Goal: Task Accomplishment & Management: Complete application form

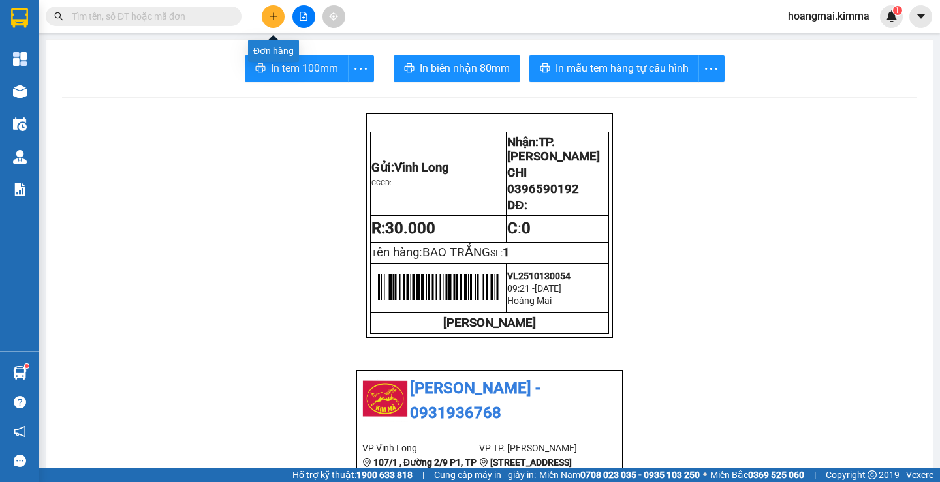
click at [268, 16] on button at bounding box center [273, 16] width 23 height 23
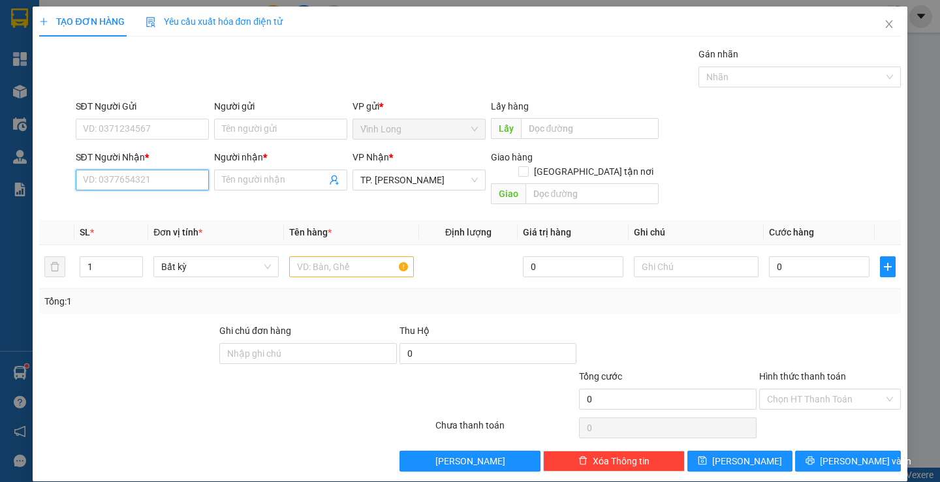
click at [153, 183] on input "SĐT Người Nhận *" at bounding box center [142, 180] width 133 height 21
type input "0988218161"
click at [162, 206] on div "0988218161 - TRÚC QUYÊN" at bounding box center [140, 206] width 116 height 14
type input "TRÚC QUYÊN"
type input "0988218161"
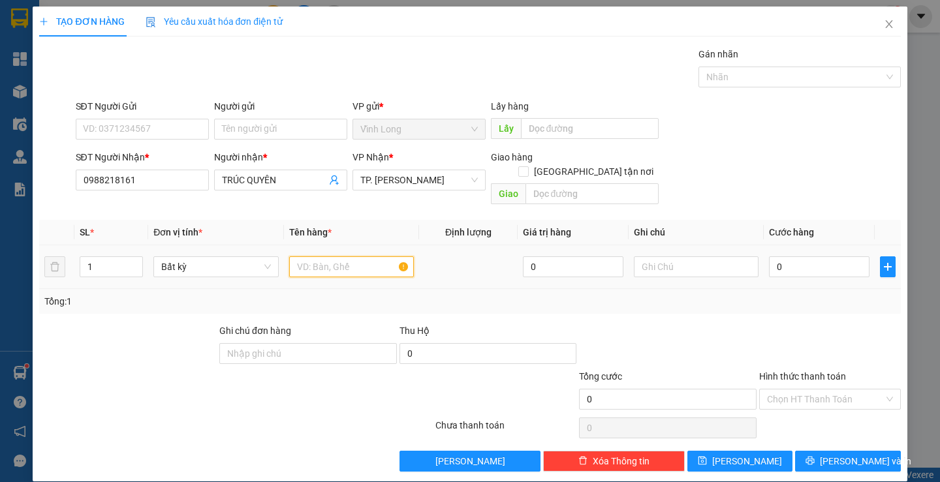
click at [358, 259] on input "text" at bounding box center [351, 266] width 125 height 21
type input "HỘP NHỎ"
click at [639, 256] on input "text" at bounding box center [696, 266] width 125 height 21
type input "H"
type input "2"
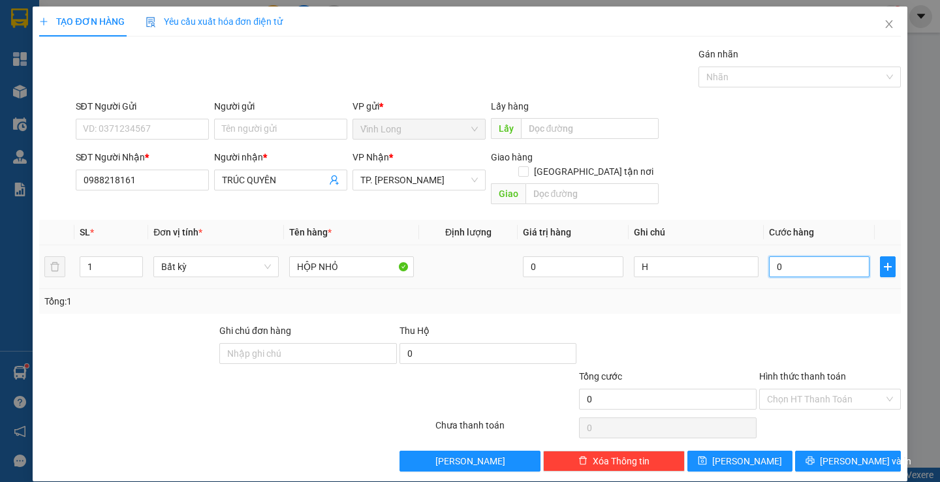
type input "2"
type input "20"
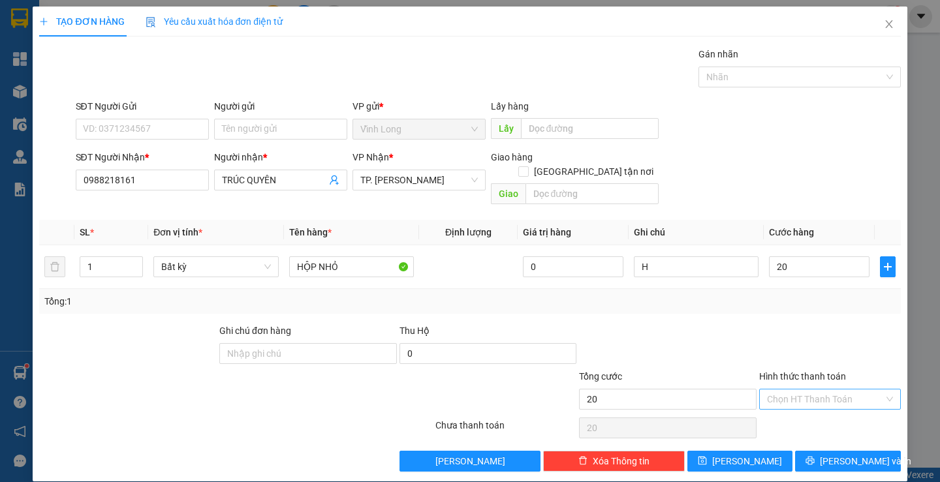
type input "20.000"
click at [805, 390] on input "Hình thức thanh toán" at bounding box center [825, 400] width 117 height 20
click at [807, 407] on div "Tại văn phòng" at bounding box center [822, 411] width 124 height 14
type input "0"
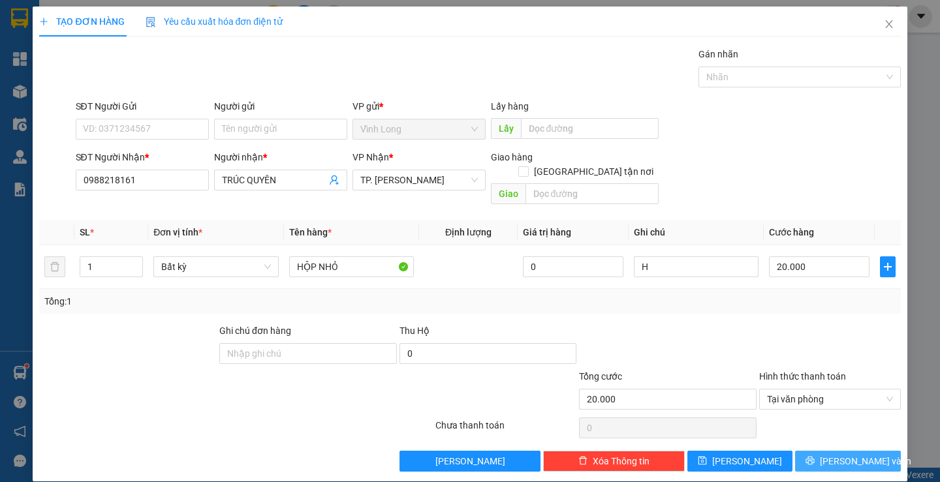
click at [825, 451] on button "[PERSON_NAME] và In" at bounding box center [847, 461] width 105 height 21
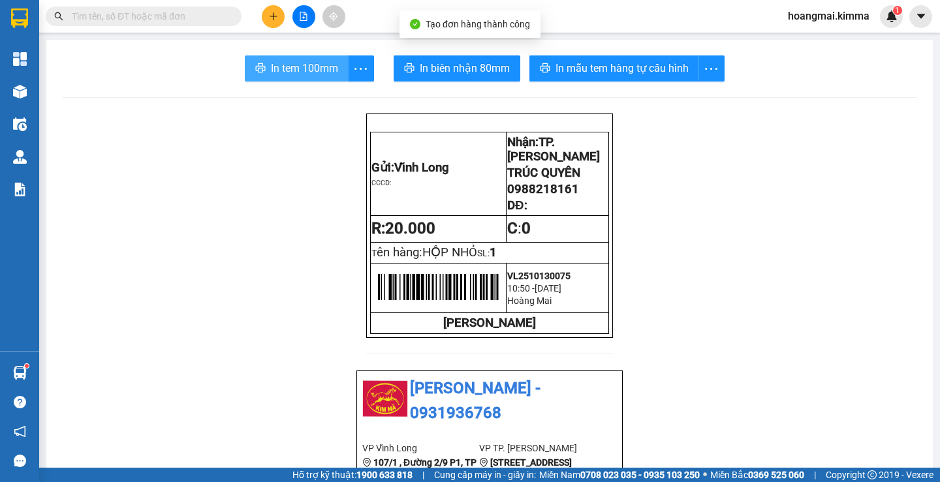
click at [309, 74] on span "In tem 100mm" at bounding box center [304, 68] width 67 height 16
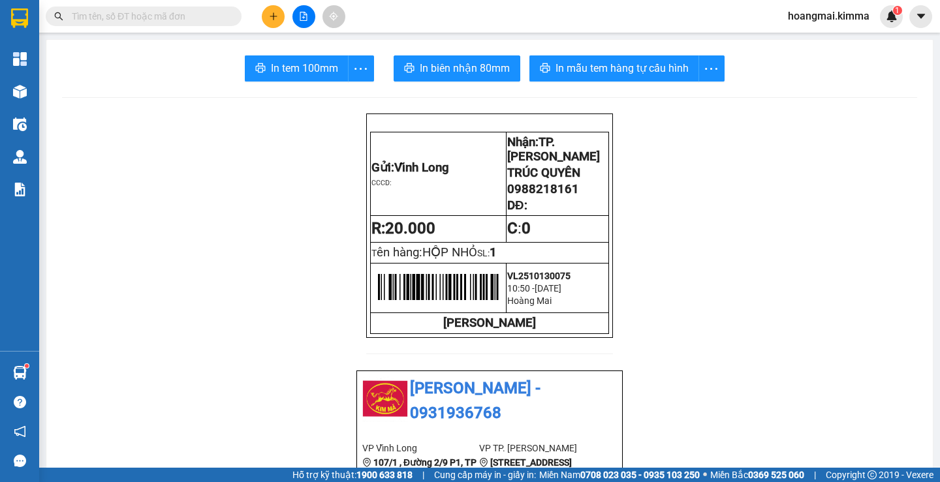
click at [164, 25] on span at bounding box center [144, 17] width 196 height 20
click at [184, 18] on input "text" at bounding box center [149, 16] width 154 height 14
type input "O"
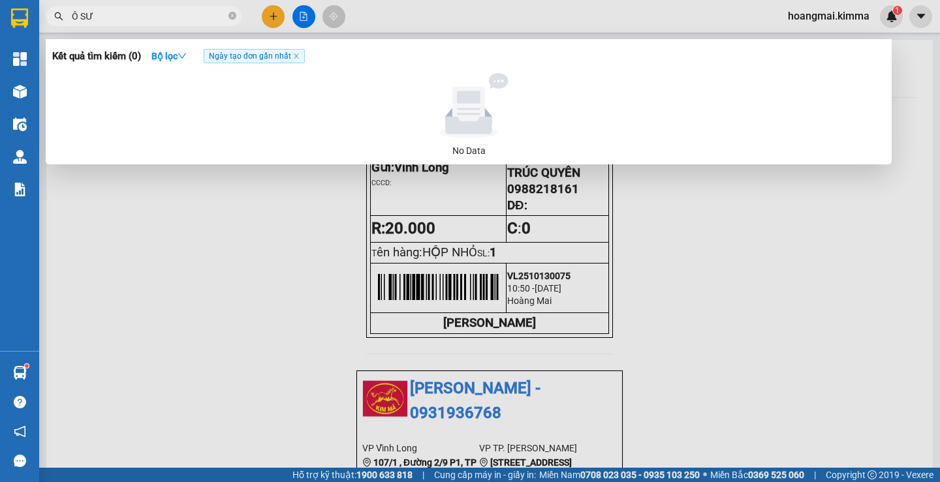
click at [86, 9] on input "Ô SƯ" at bounding box center [149, 16] width 154 height 14
click at [93, 9] on input "Ô SƯ" at bounding box center [149, 16] width 154 height 14
type input "O"
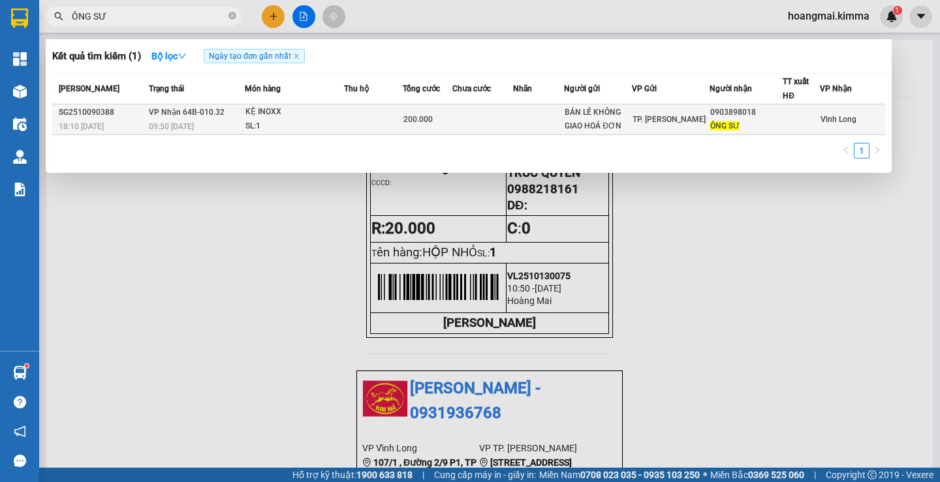
type input "ÔNG SƯ"
click at [712, 121] on span "ÔNG SƯ" at bounding box center [724, 125] width 29 height 9
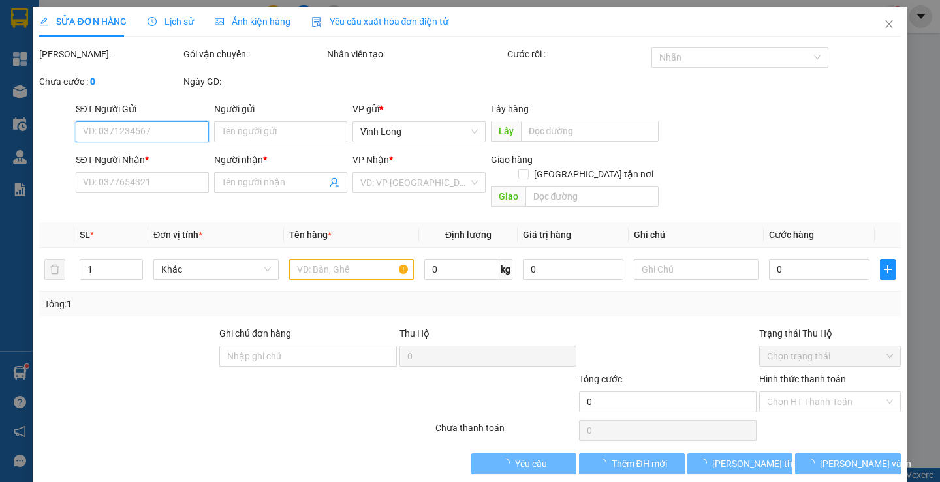
type input "BÁN LẺ KHÔNG GIAO HOÁ ĐƠN"
type input "0903898018"
type input "ÔNG SƯ"
type input "200.000"
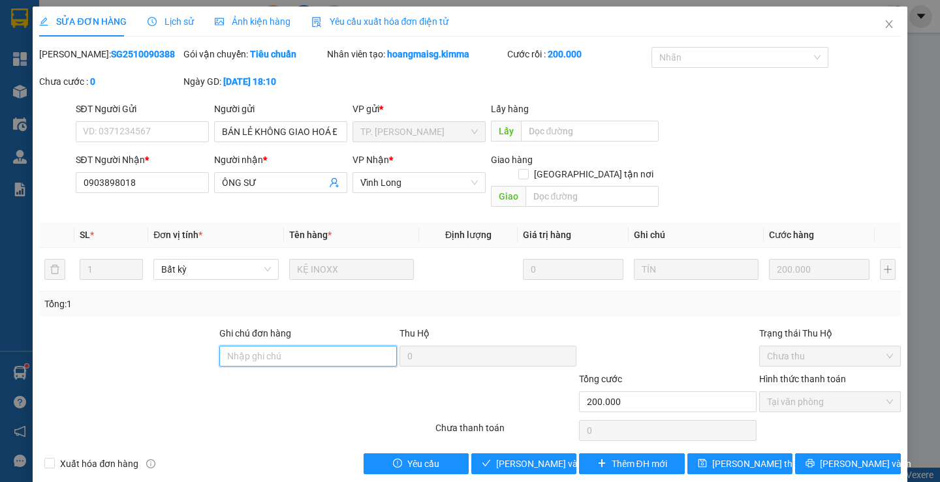
click at [264, 346] on input "Ghi chú đơn hàng" at bounding box center [308, 356] width 178 height 21
click at [234, 346] on input "SAG" at bounding box center [308, 356] width 178 height 21
click at [270, 346] on input "SA G" at bounding box center [308, 356] width 178 height 21
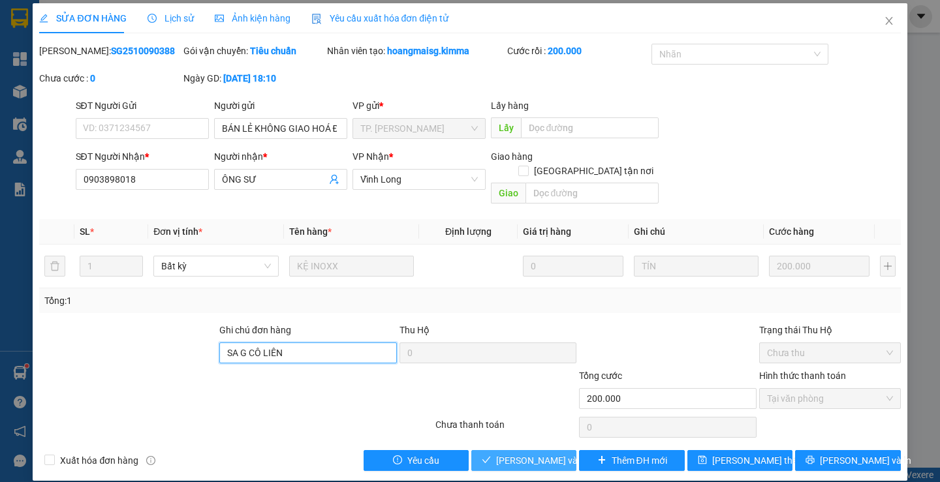
type input "SA G CÔ LIÊN"
click at [501, 454] on span "[PERSON_NAME] và Giao hàng" at bounding box center [558, 461] width 125 height 14
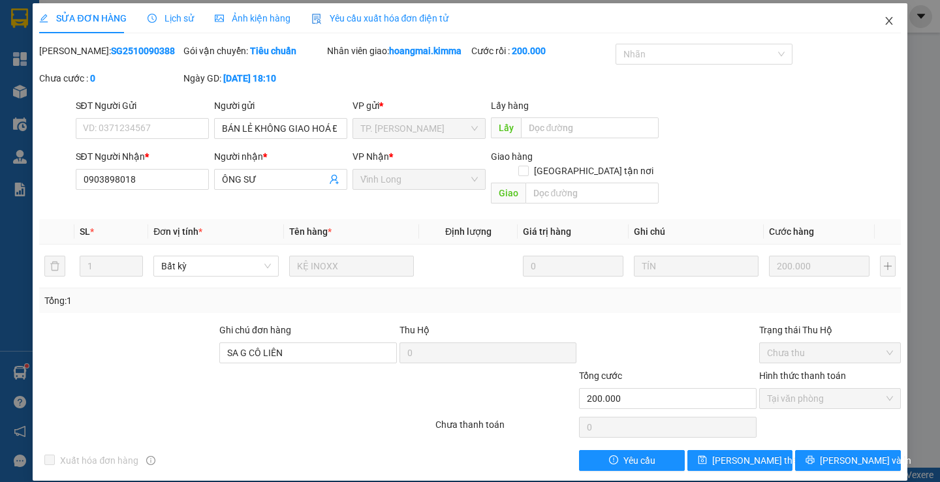
click at [884, 24] on icon "close" at bounding box center [889, 21] width 10 height 10
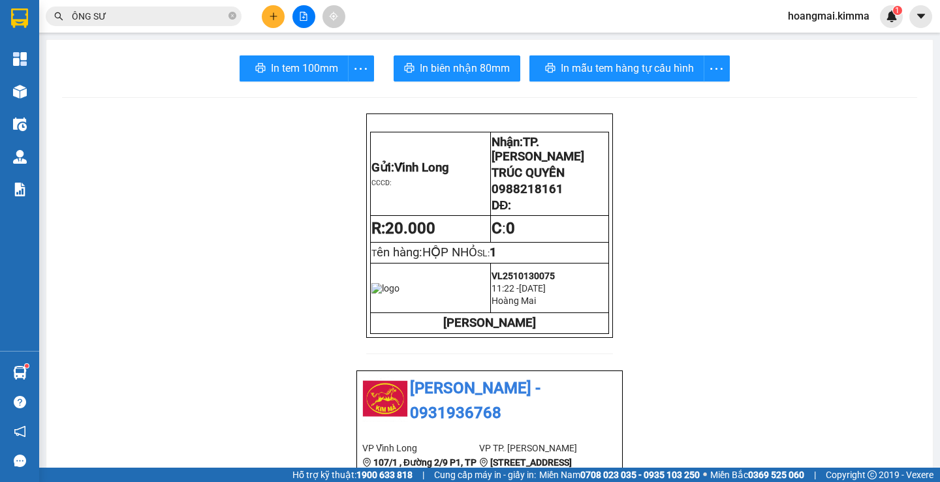
click at [275, 10] on button at bounding box center [273, 16] width 23 height 23
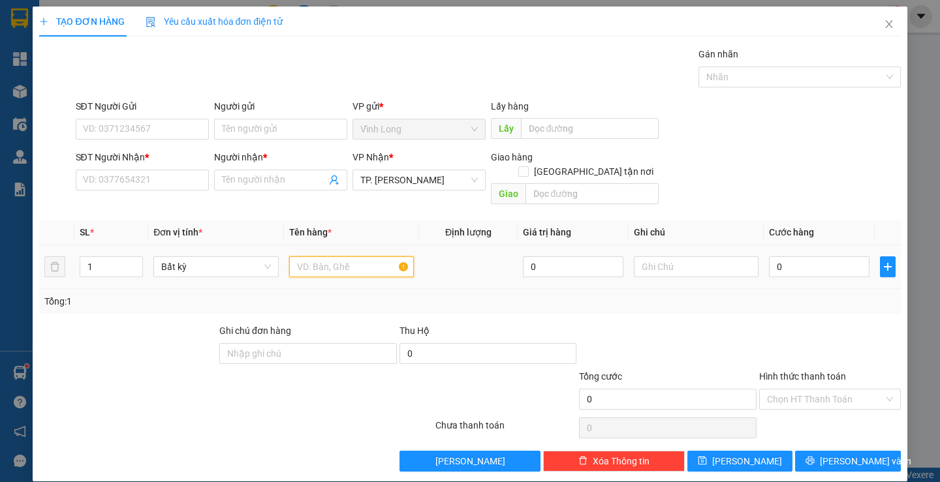
click at [338, 256] on input "text" at bounding box center [351, 266] width 125 height 21
click at [242, 186] on input "Người nhận *" at bounding box center [274, 180] width 104 height 14
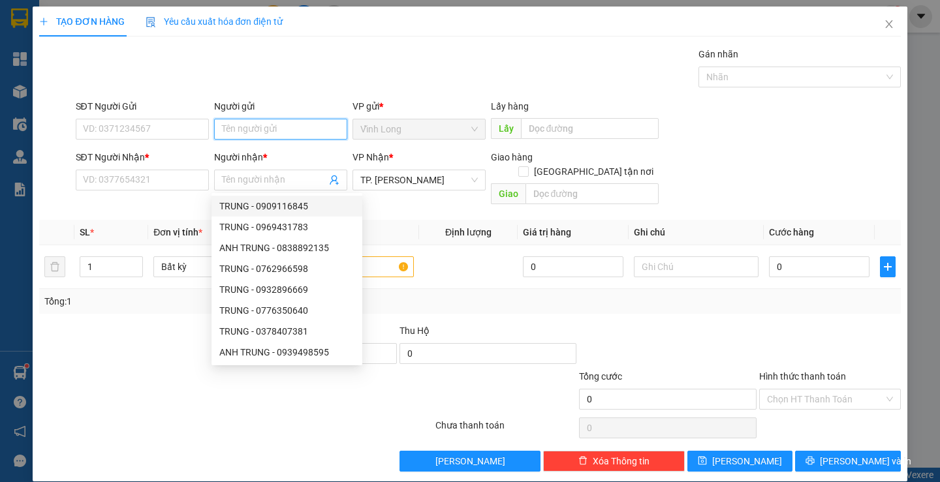
click at [237, 132] on input "Người gửi" at bounding box center [280, 129] width 133 height 21
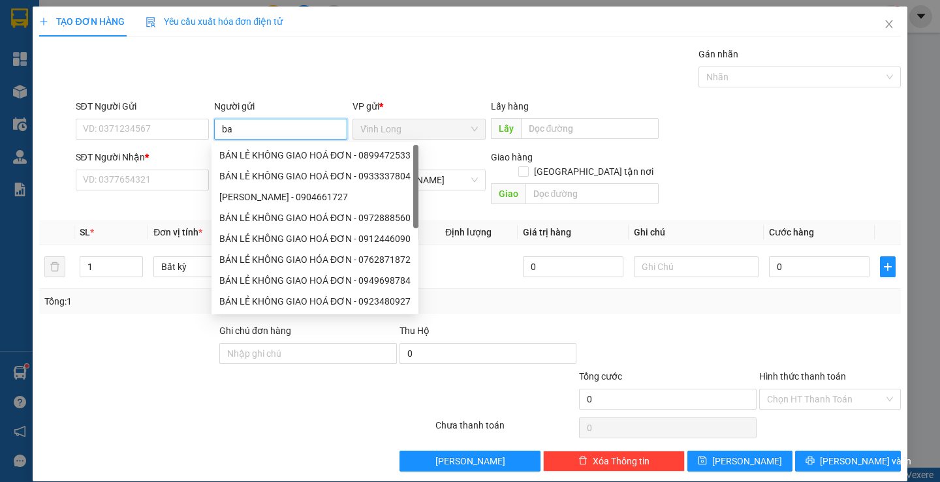
type input "b"
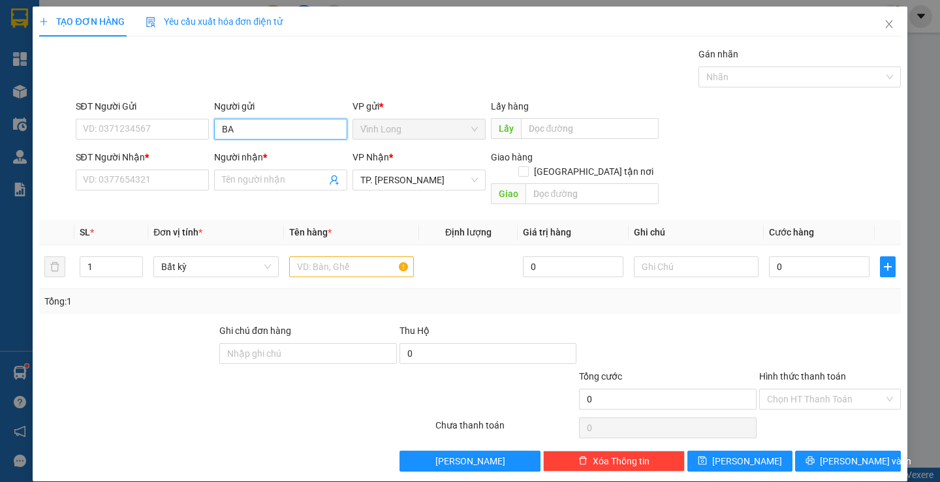
type input "BAN"
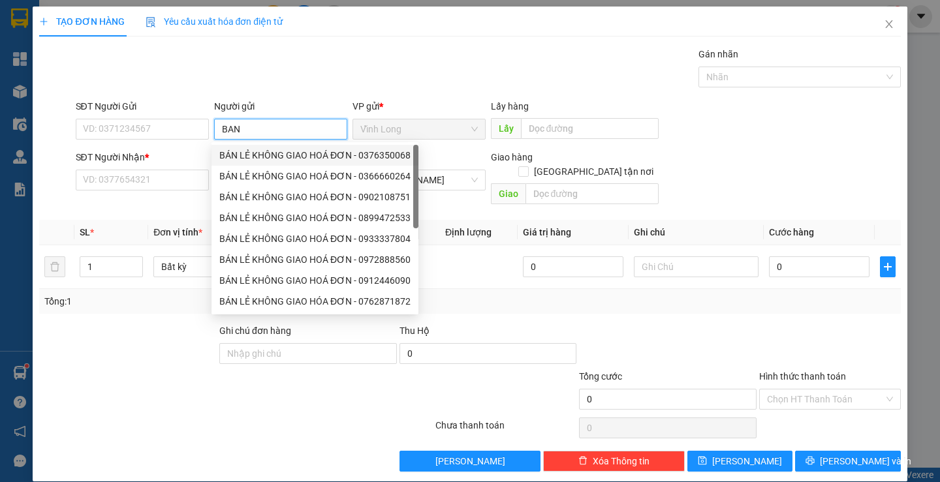
click at [286, 162] on div "BÁN LẺ KHÔNG GIAO HOÁ ĐƠN - 0376350068" at bounding box center [314, 155] width 207 height 21
type input "0376350068"
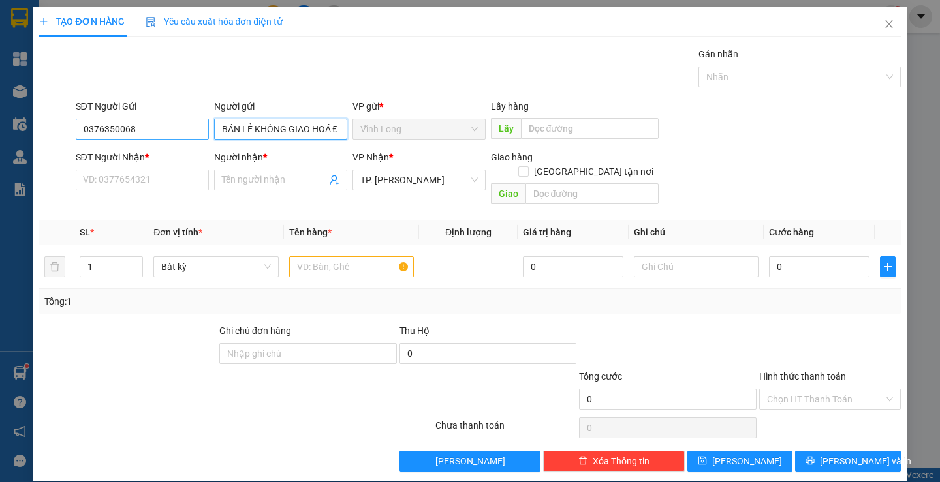
type input "BÁN LẺ KHÔNG GIAO HOÁ ĐƠN"
drag, startPoint x: 139, startPoint y: 135, endPoint x: 80, endPoint y: 137, distance: 58.8
click at [80, 137] on input "0376350068" at bounding box center [142, 129] width 133 height 21
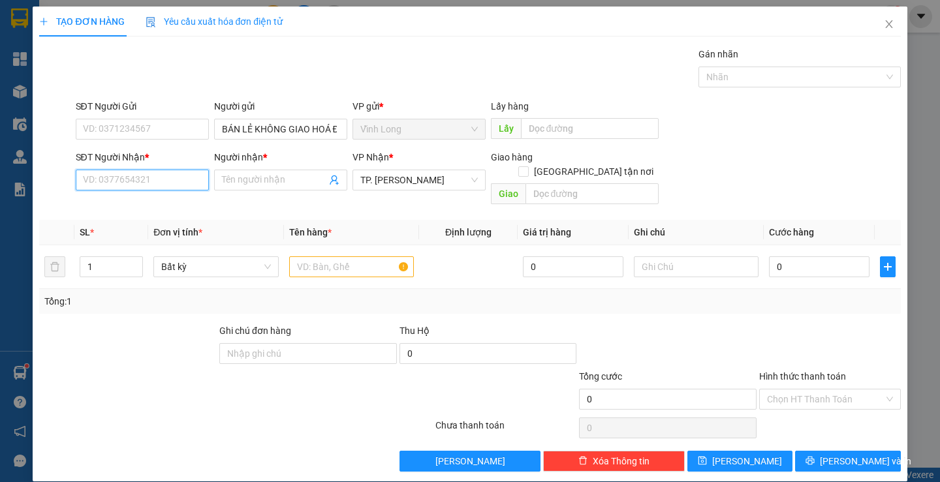
click at [108, 172] on input "SĐT Người Nhận *" at bounding box center [142, 180] width 133 height 21
click at [321, 261] on input "text" at bounding box center [351, 266] width 125 height 21
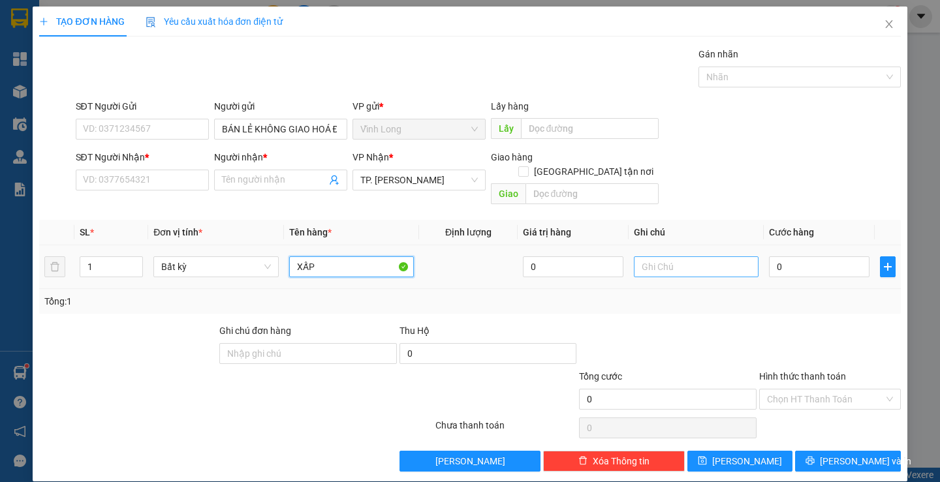
type input "XẤP"
click at [700, 256] on input "text" at bounding box center [696, 266] width 125 height 21
type input "SA"
click at [764, 246] on td "0" at bounding box center [819, 267] width 111 height 44
type input "2"
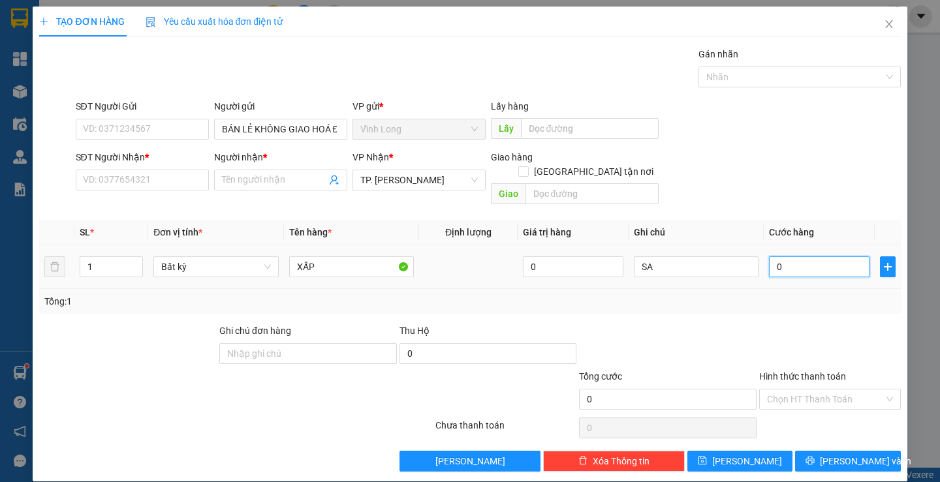
type input "2"
type input "20"
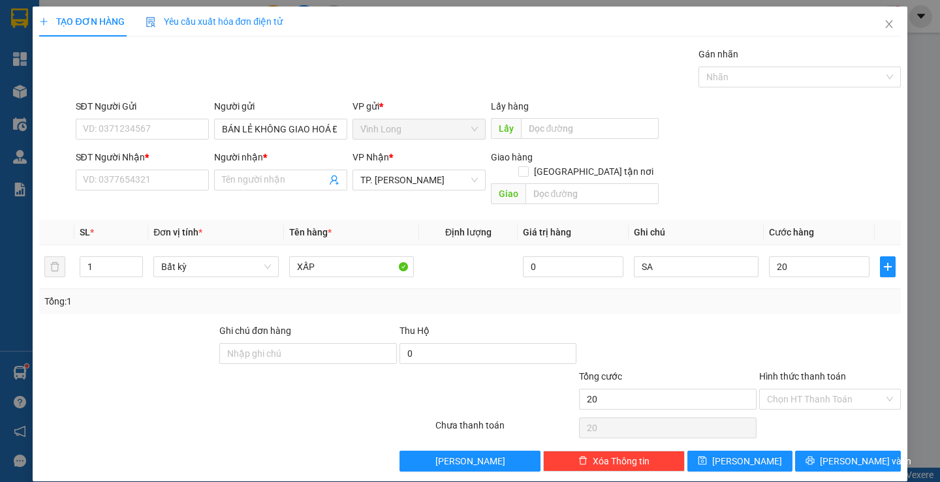
type input "20.000"
drag, startPoint x: 788, startPoint y: 140, endPoint x: 745, endPoint y: 176, distance: 55.7
click at [784, 147] on form "SĐT Người Gửi VD: 0371234567 Người gửi BÁN LẺ KHÔNG GIAO HOÁ ĐƠN VP gửi * Vĩnh…" at bounding box center [469, 154] width 861 height 111
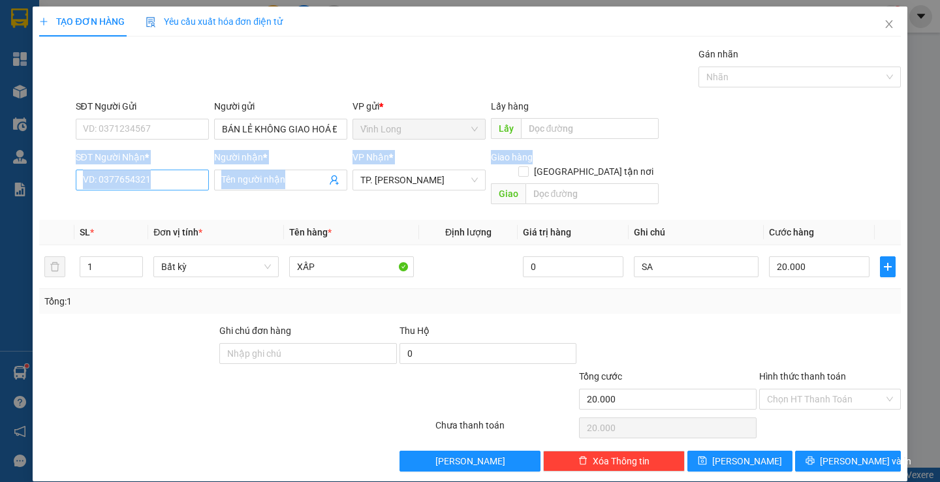
click at [179, 183] on input "SĐT Người Nhận *" at bounding box center [142, 180] width 133 height 21
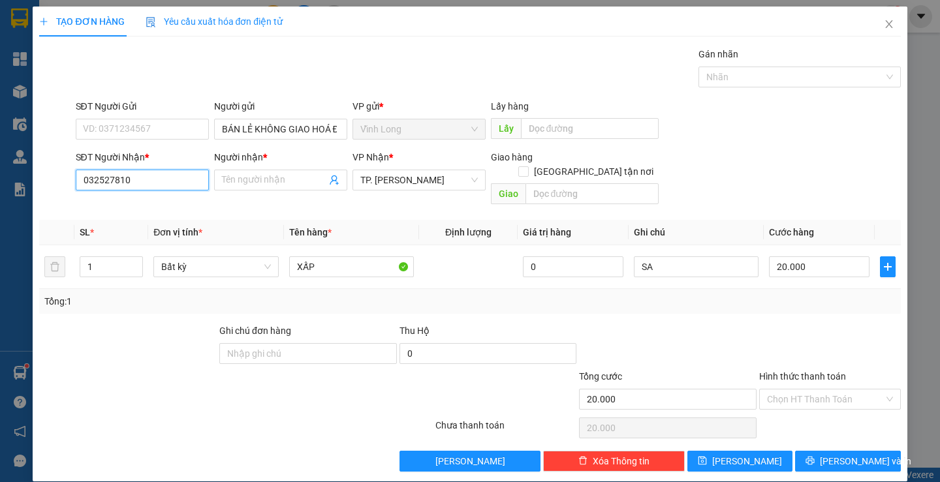
type input "0325278109"
drag, startPoint x: 158, startPoint y: 198, endPoint x: 161, endPoint y: 207, distance: 9.1
click at [161, 204] on div "0325278109 - [PERSON_NAME]" at bounding box center [146, 206] width 144 height 21
type input "[PERSON_NAME]"
type input "0325278109"
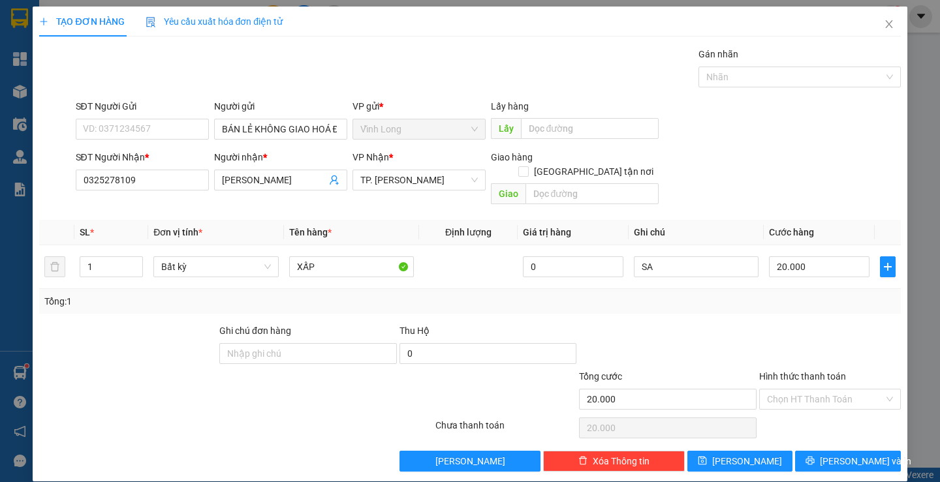
click at [771, 324] on div at bounding box center [830, 347] width 144 height 46
click at [811, 390] on input "Hình thức thanh toán" at bounding box center [825, 400] width 117 height 20
click at [803, 410] on div "Tại văn phòng" at bounding box center [822, 411] width 124 height 14
type input "0"
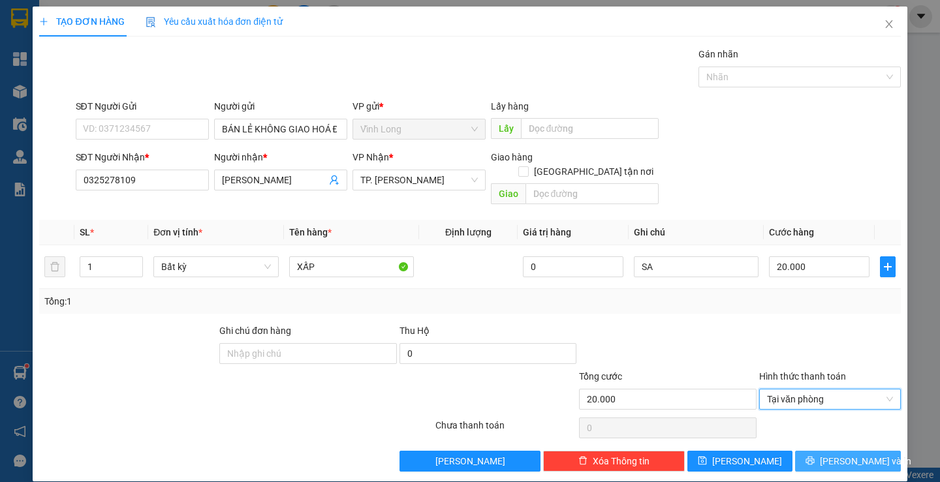
click at [841, 454] on span "[PERSON_NAME] và In" at bounding box center [865, 461] width 91 height 14
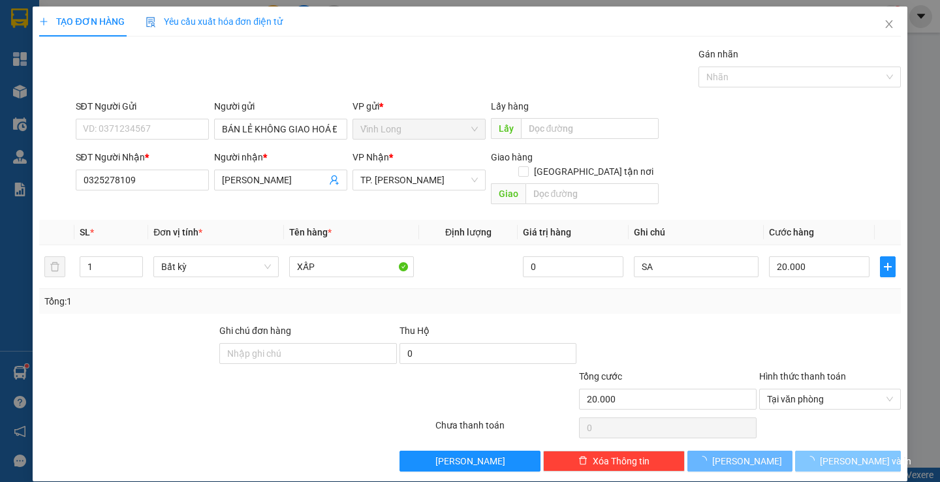
click at [841, 454] on span "[PERSON_NAME] và In" at bounding box center [865, 461] width 91 height 14
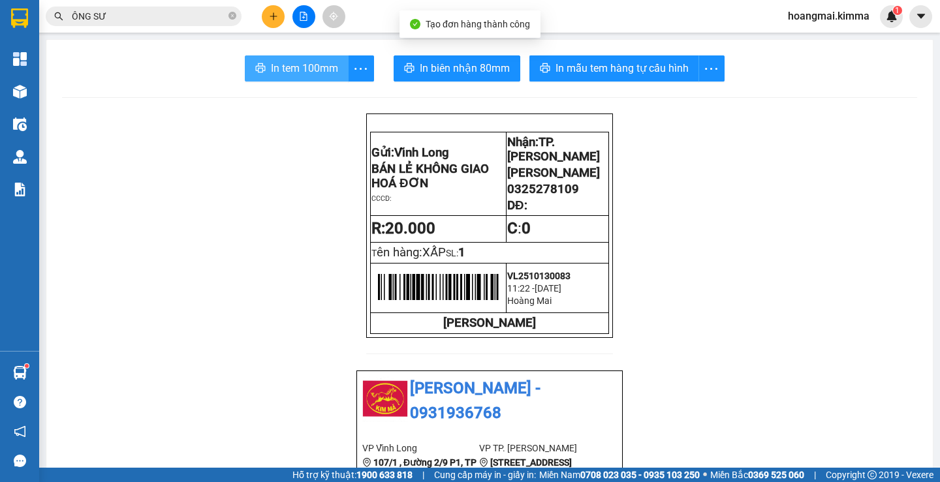
click at [281, 67] on span "In tem 100mm" at bounding box center [304, 68] width 67 height 16
